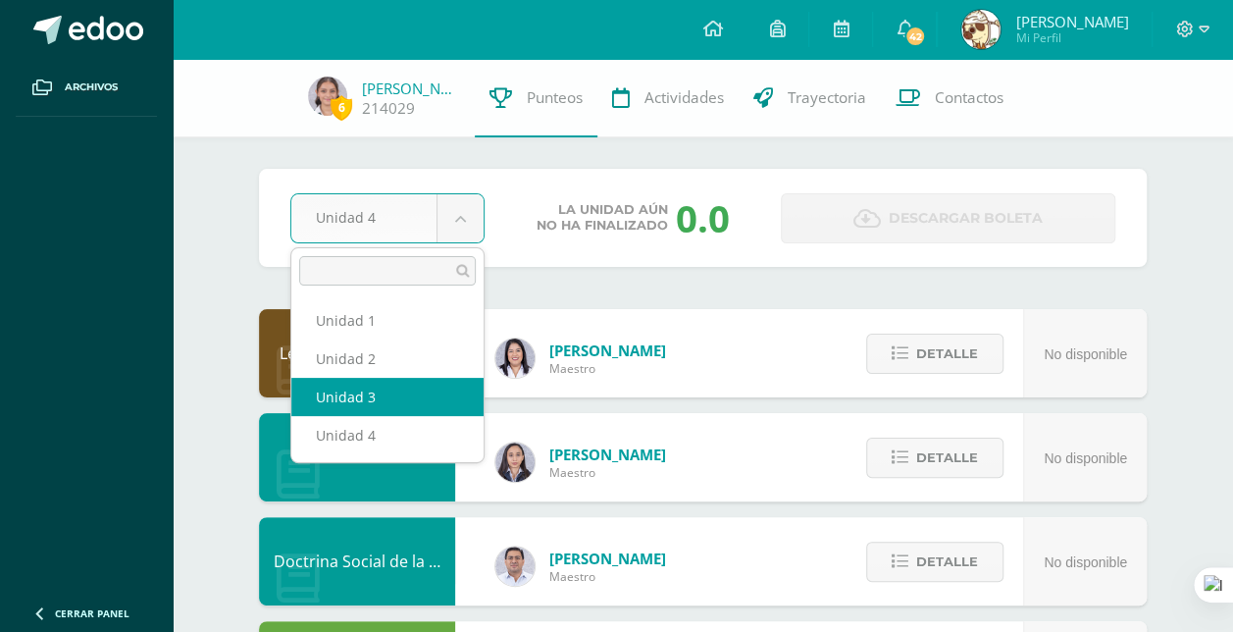
select select "Unidad 3"
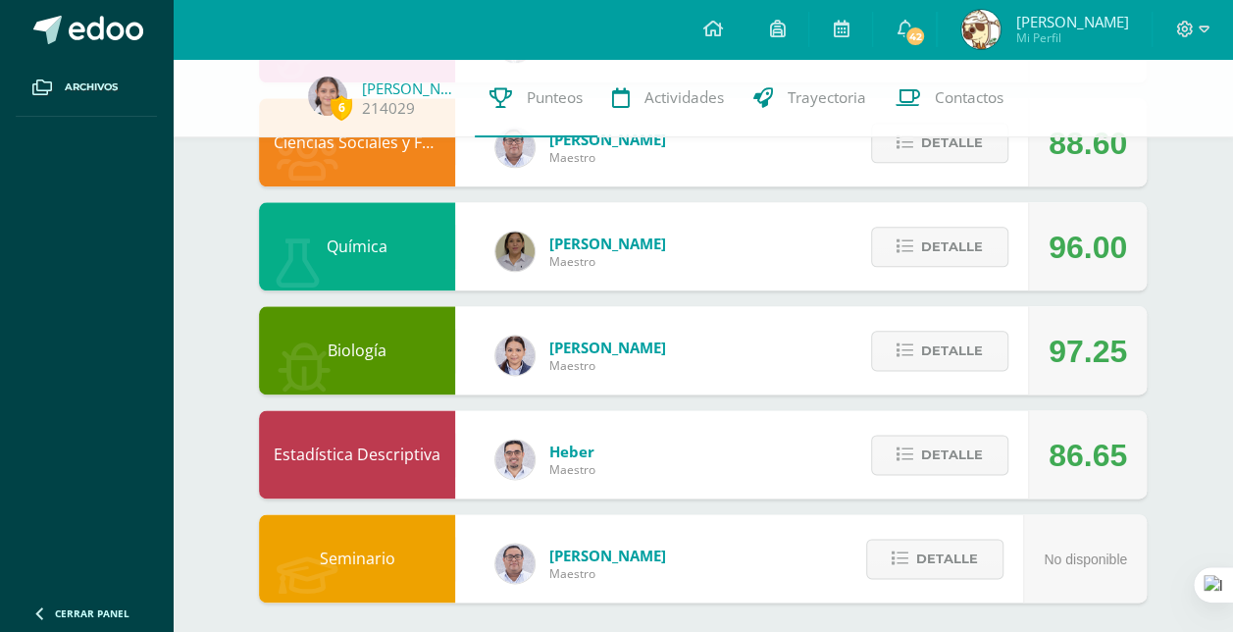
scroll to position [1053, 0]
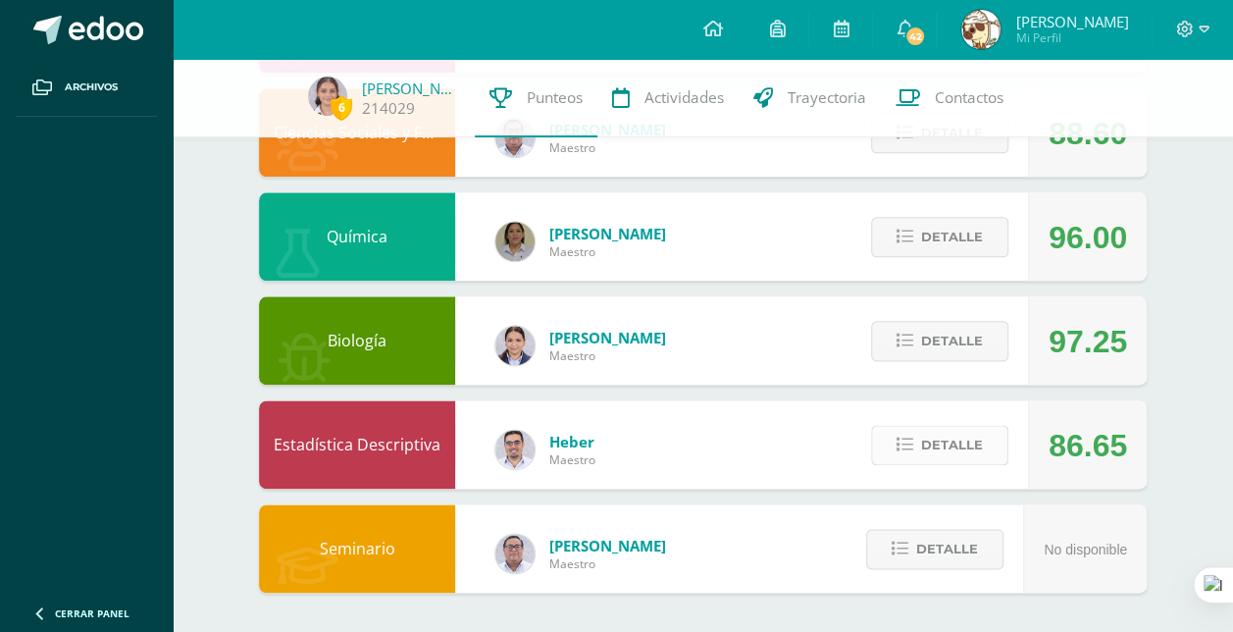
click at [952, 441] on span "Detalle" at bounding box center [952, 445] width 62 height 36
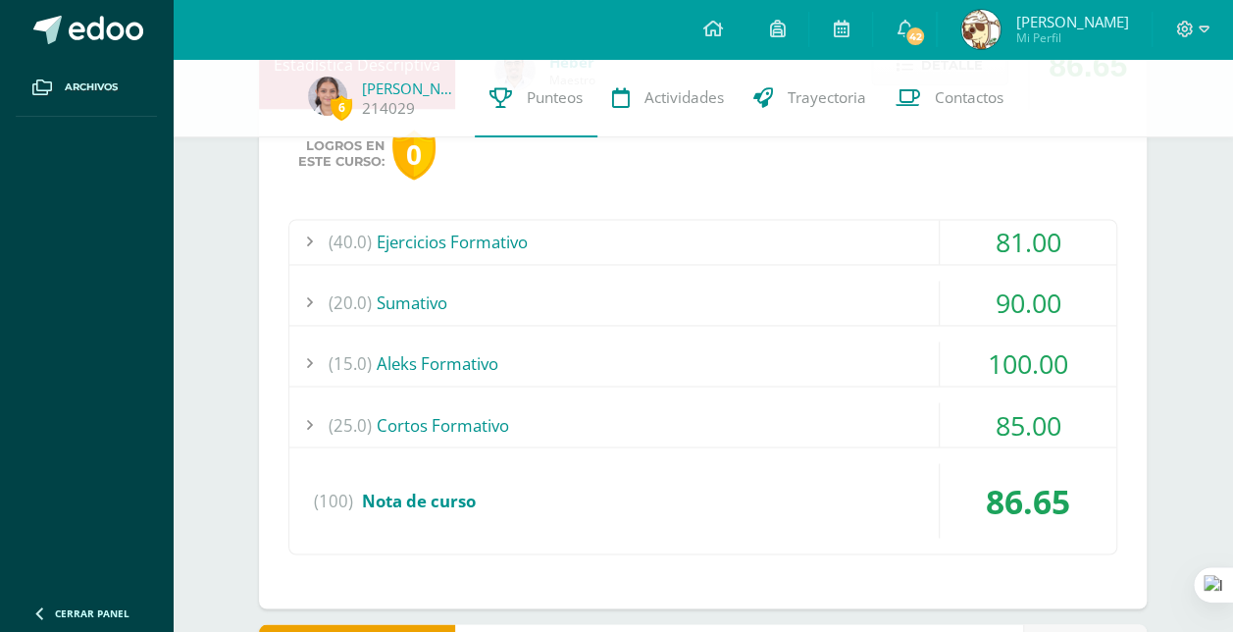
scroll to position [1432, 0]
click at [730, 302] on div "(20.0) [GEOGRAPHIC_DATA]" at bounding box center [702, 304] width 827 height 44
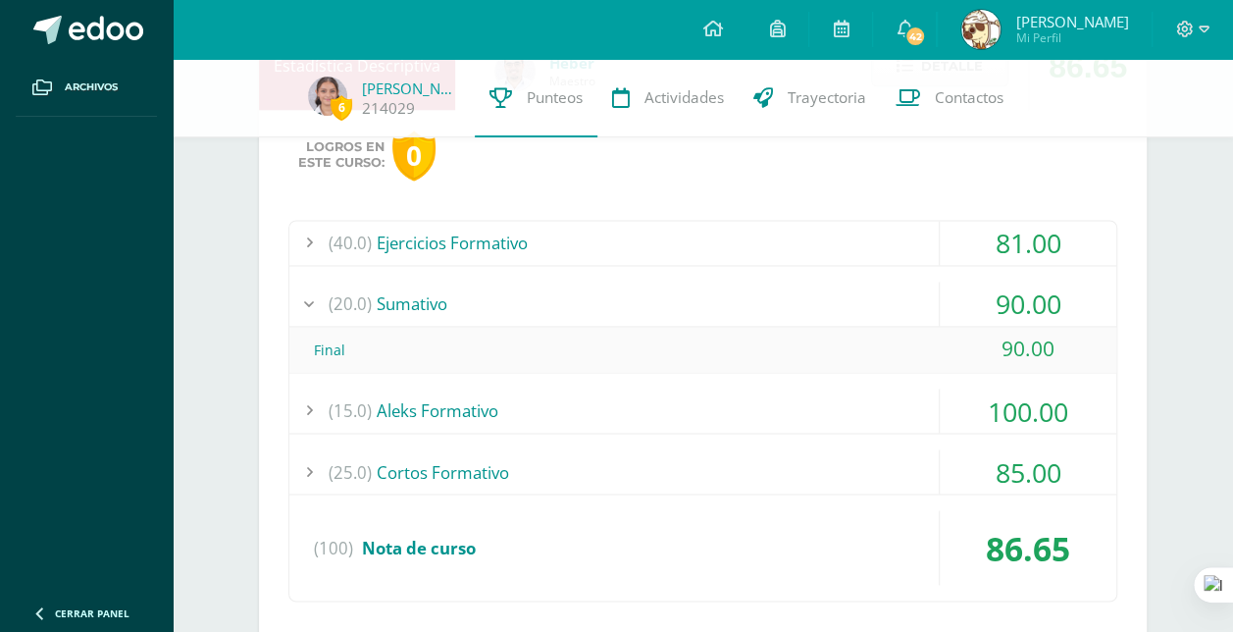
click at [807, 404] on div "(15.0) Aleks Formativo" at bounding box center [702, 411] width 827 height 44
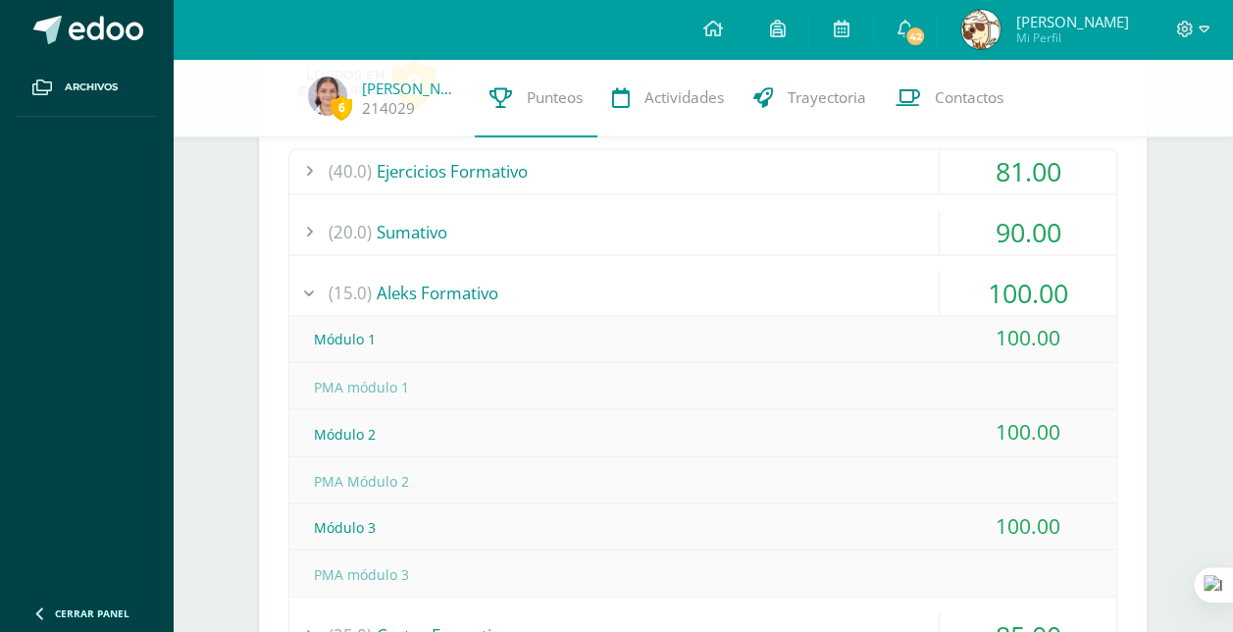
scroll to position [1493, 0]
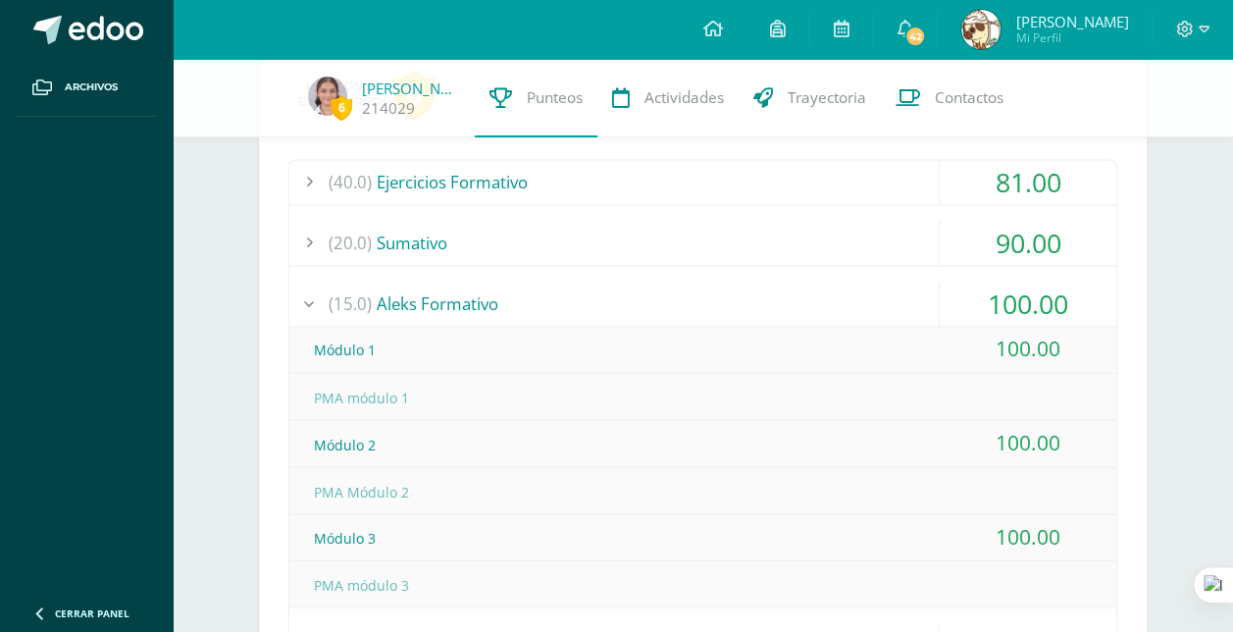
click at [676, 288] on div "(15.0) Aleks Formativo" at bounding box center [702, 304] width 827 height 44
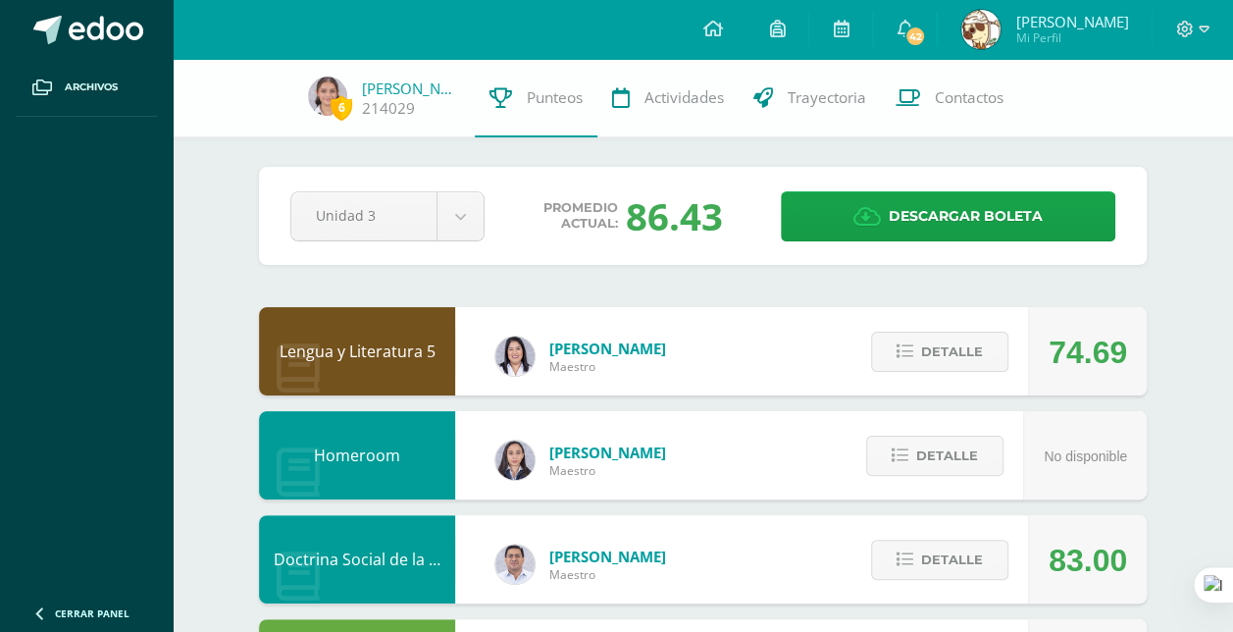
scroll to position [0, 0]
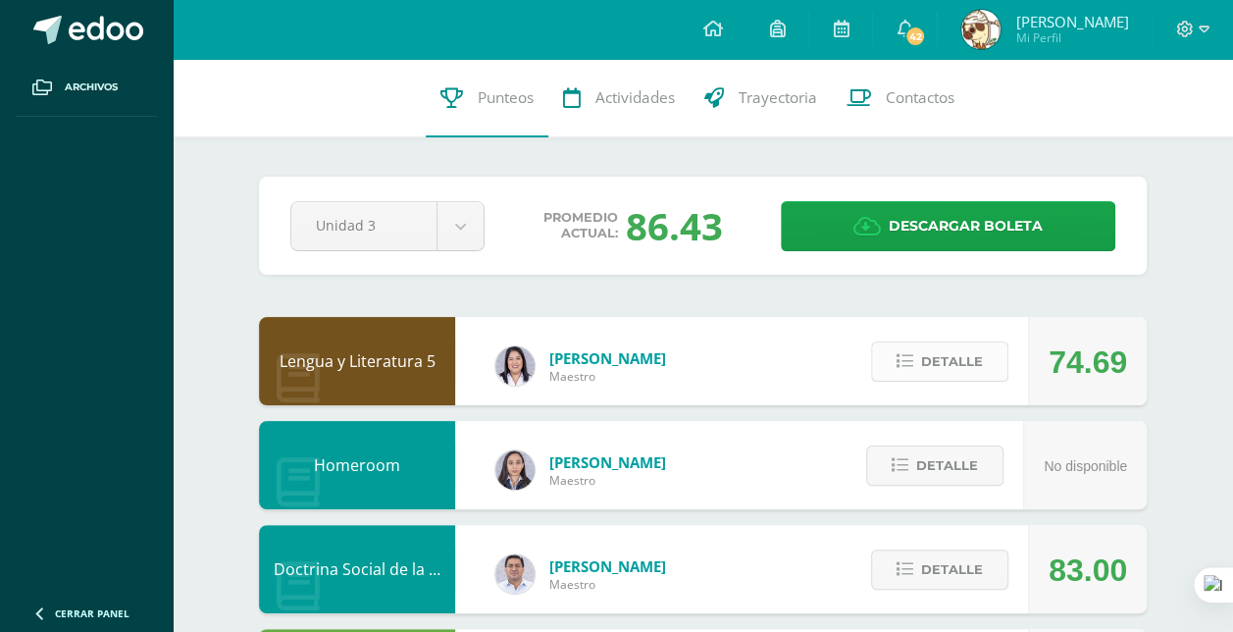
click at [925, 376] on span "Detalle" at bounding box center [952, 361] width 62 height 36
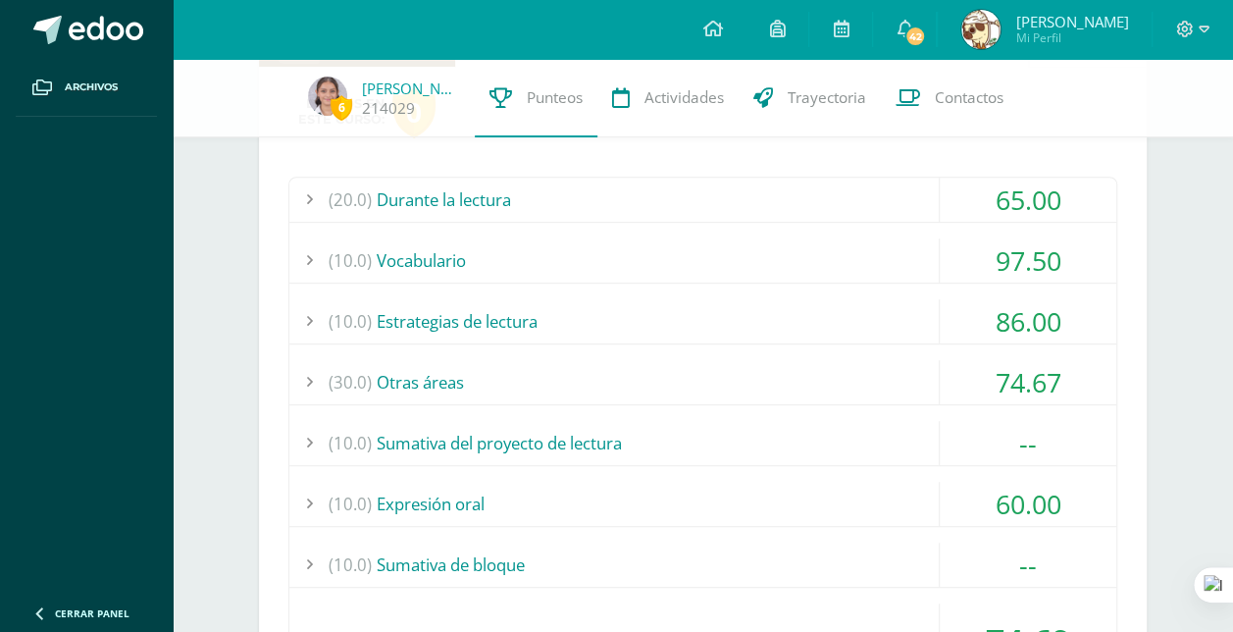
scroll to position [333, 0]
click at [724, 197] on div "(20.0) Durante la lectura" at bounding box center [702, 198] width 827 height 44
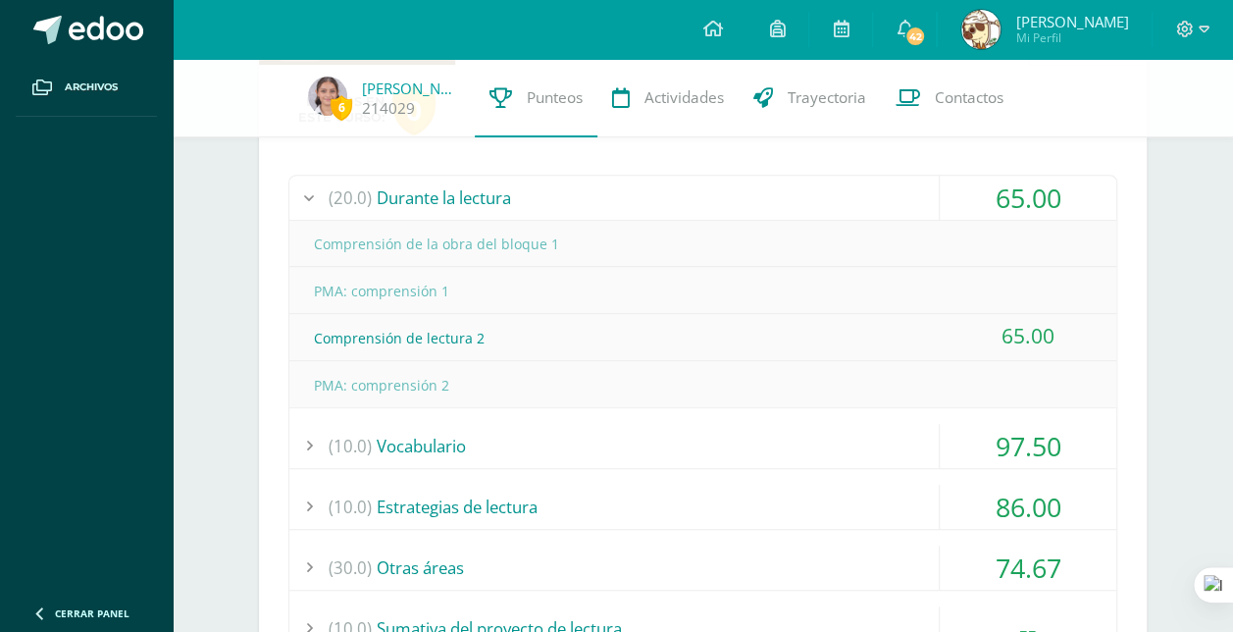
click at [724, 197] on div "(20.0) Durante la lectura" at bounding box center [702, 198] width 827 height 44
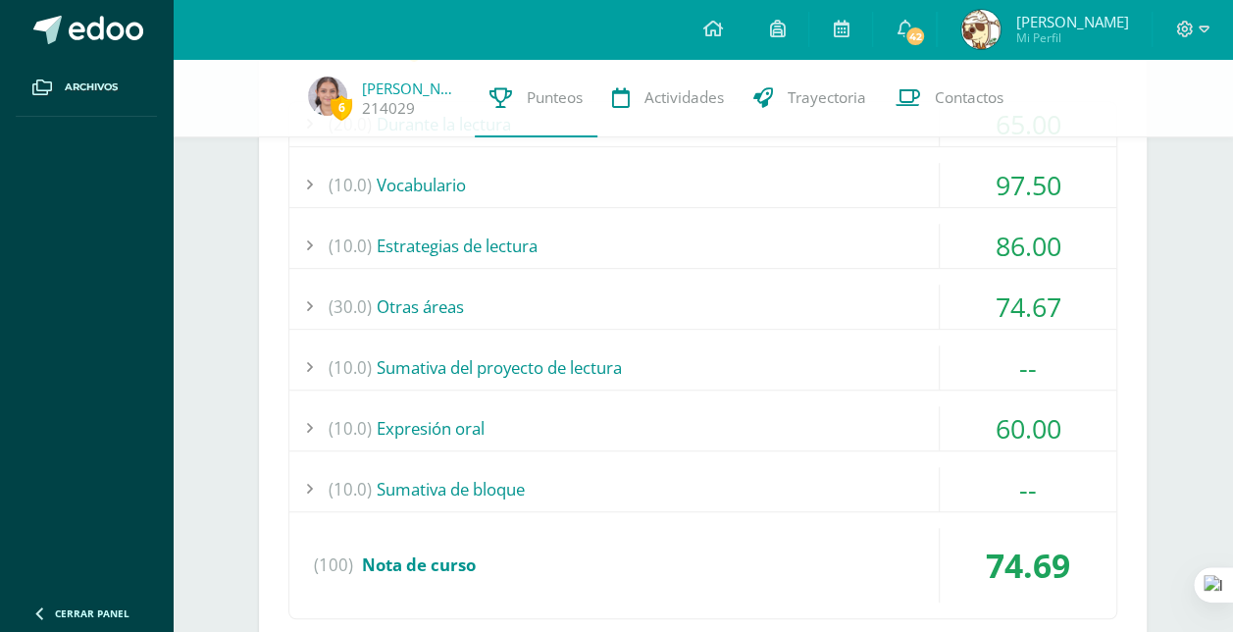
scroll to position [411, 0]
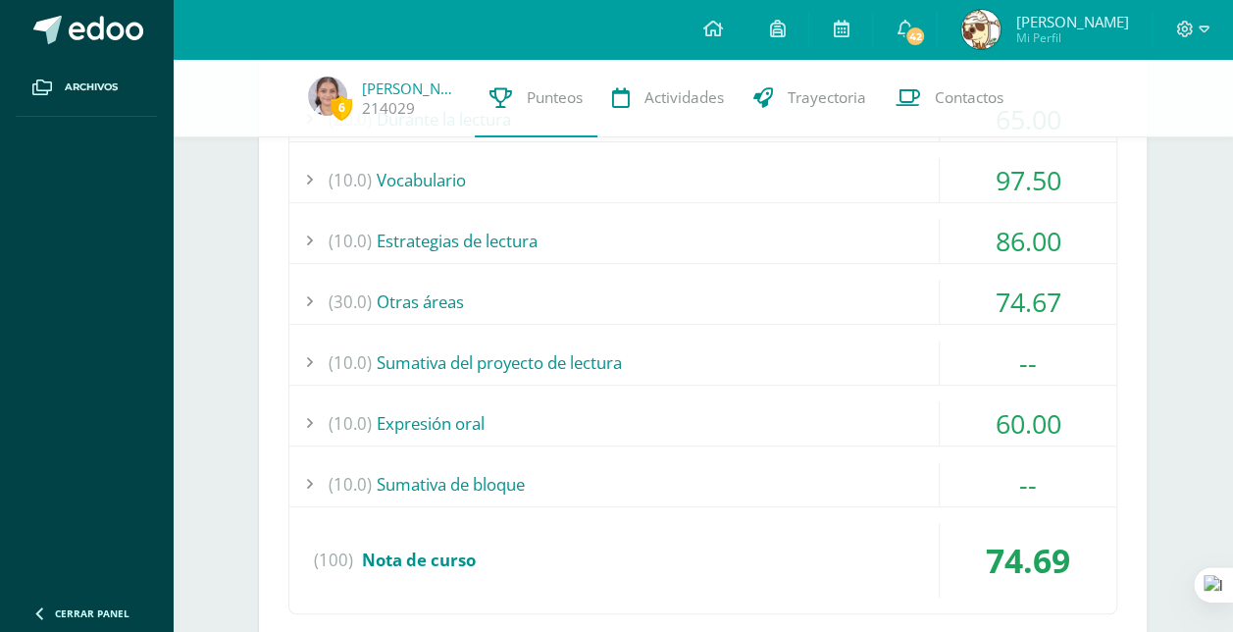
click at [691, 175] on div "(10.0) Vocabulario" at bounding box center [702, 180] width 827 height 44
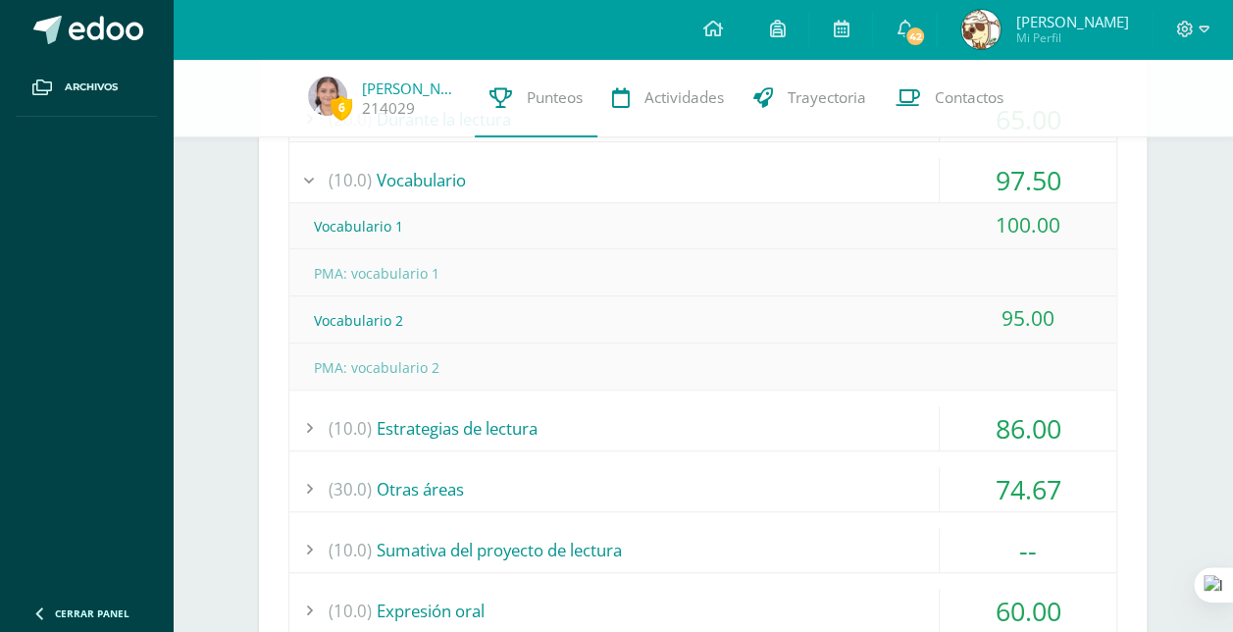
click at [691, 175] on div "(10.0) Vocabulario" at bounding box center [702, 180] width 827 height 44
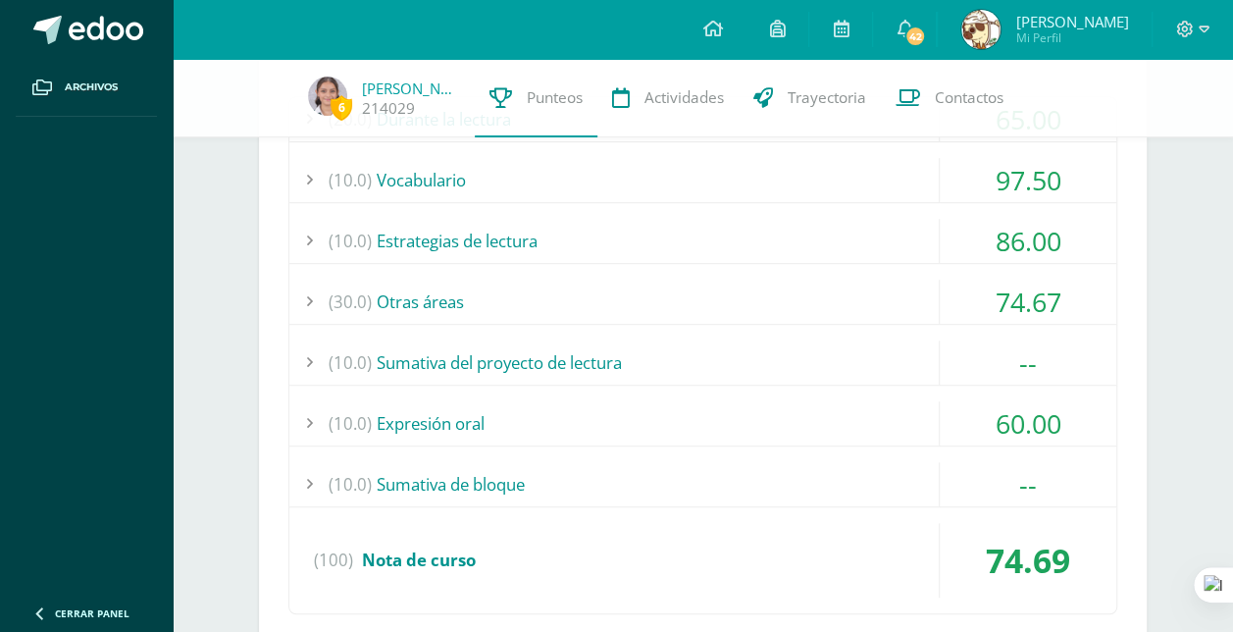
click at [737, 302] on div "(30.0) Otras áreas" at bounding box center [702, 302] width 827 height 44
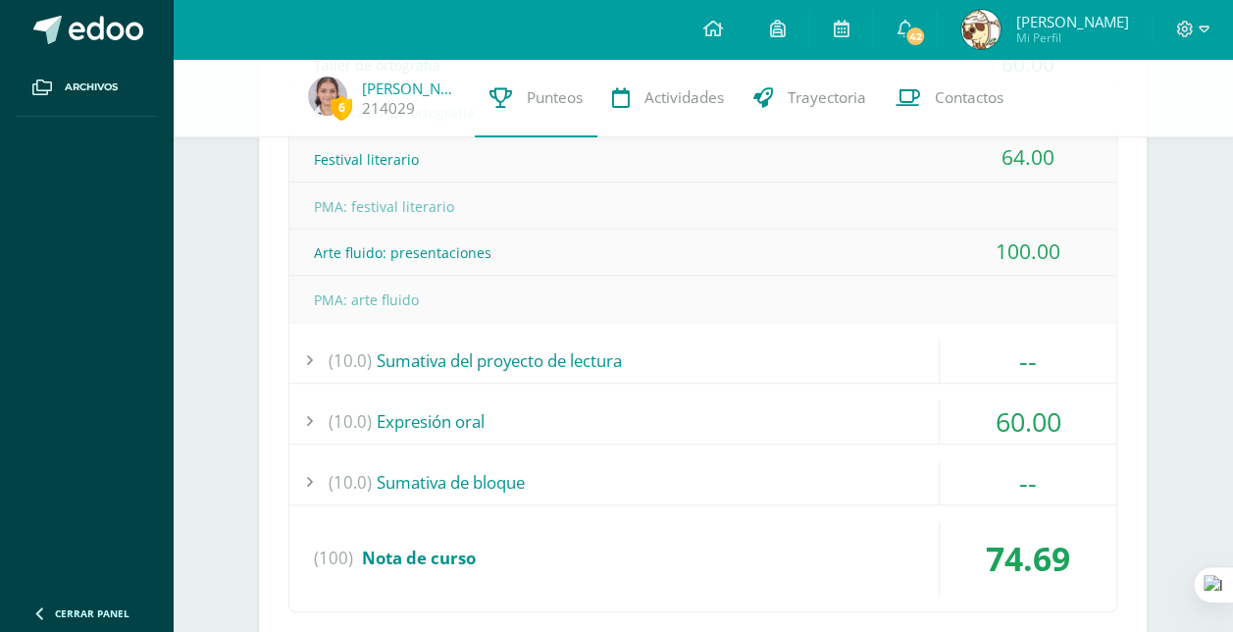
scroll to position [699, 0]
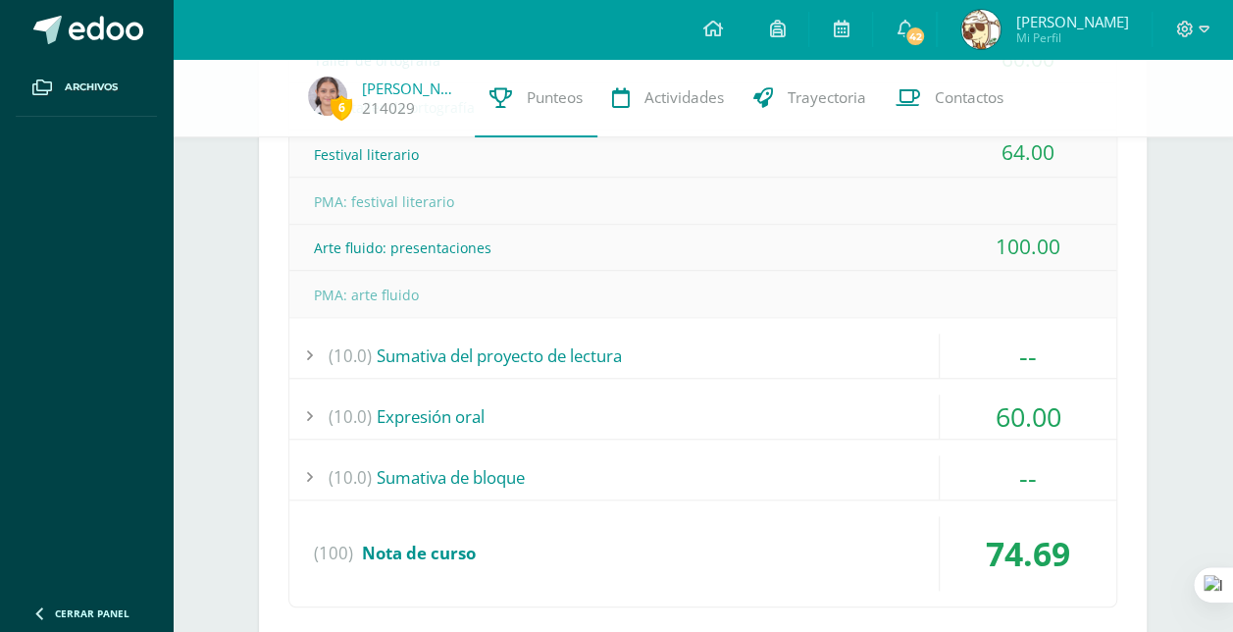
click at [650, 455] on div "(10.0) Sumativa de bloque" at bounding box center [702, 477] width 827 height 44
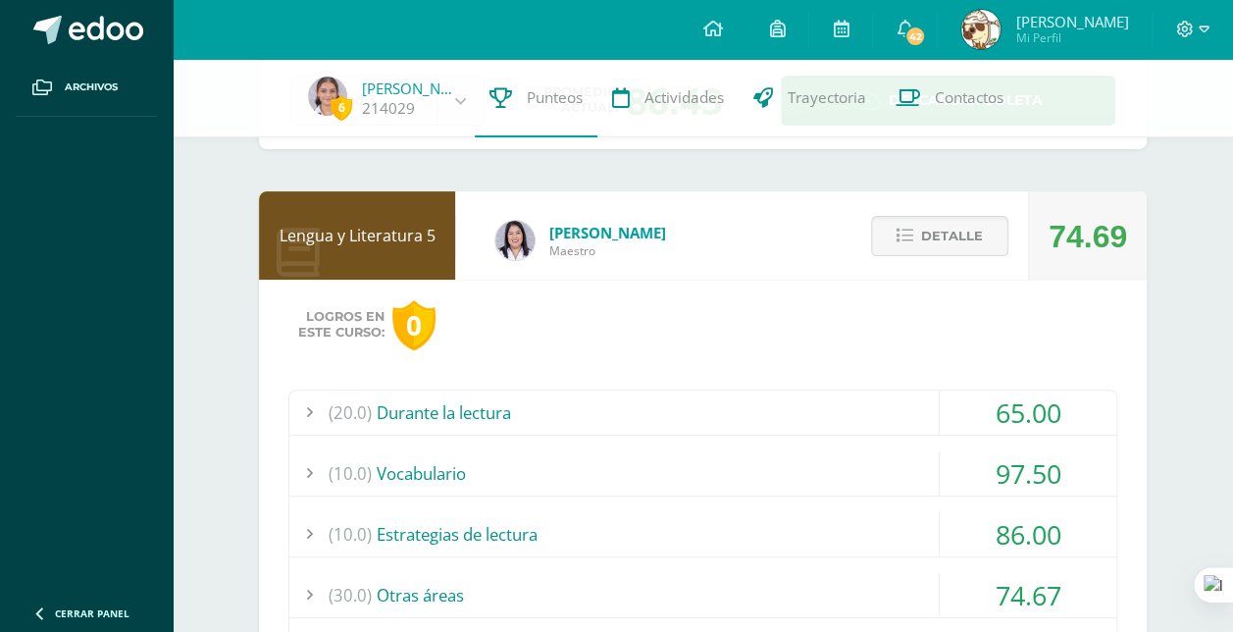
scroll to position [0, 0]
